Goal: Understand process/instructions

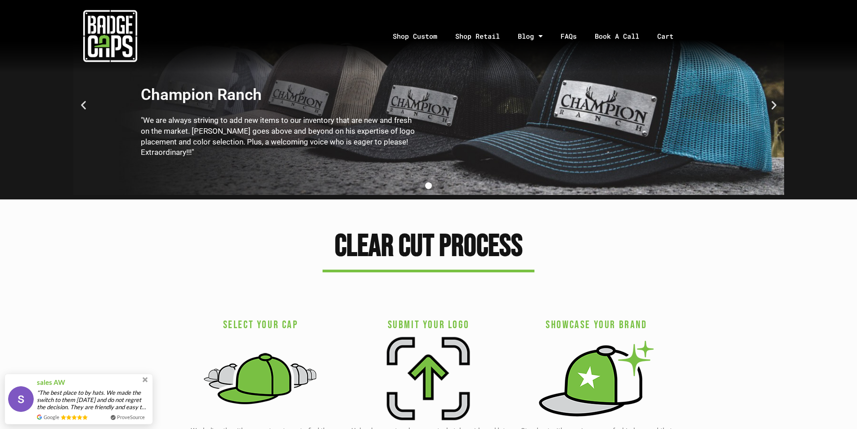
scroll to position [1709, 0]
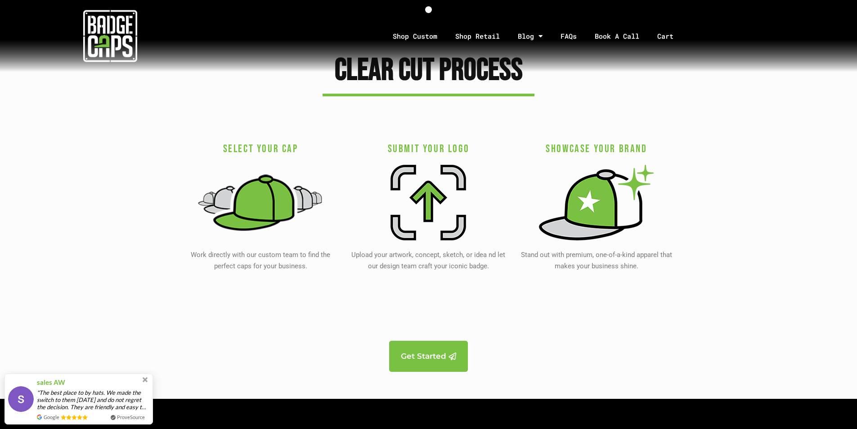
click at [267, 186] on img at bounding box center [260, 202] width 126 height 83
